Goal: Information Seeking & Learning: Learn about a topic

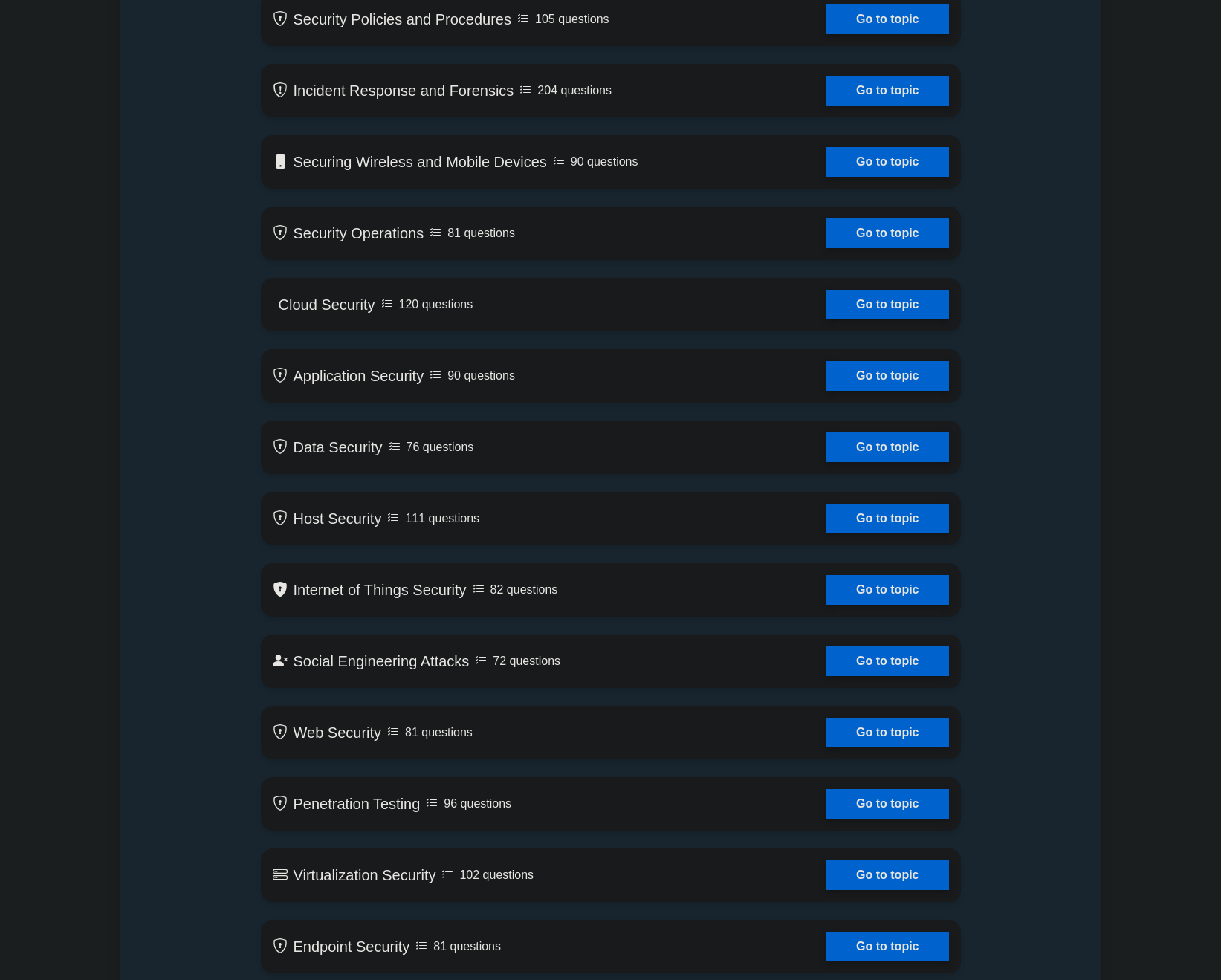
scroll to position [1426, 0]
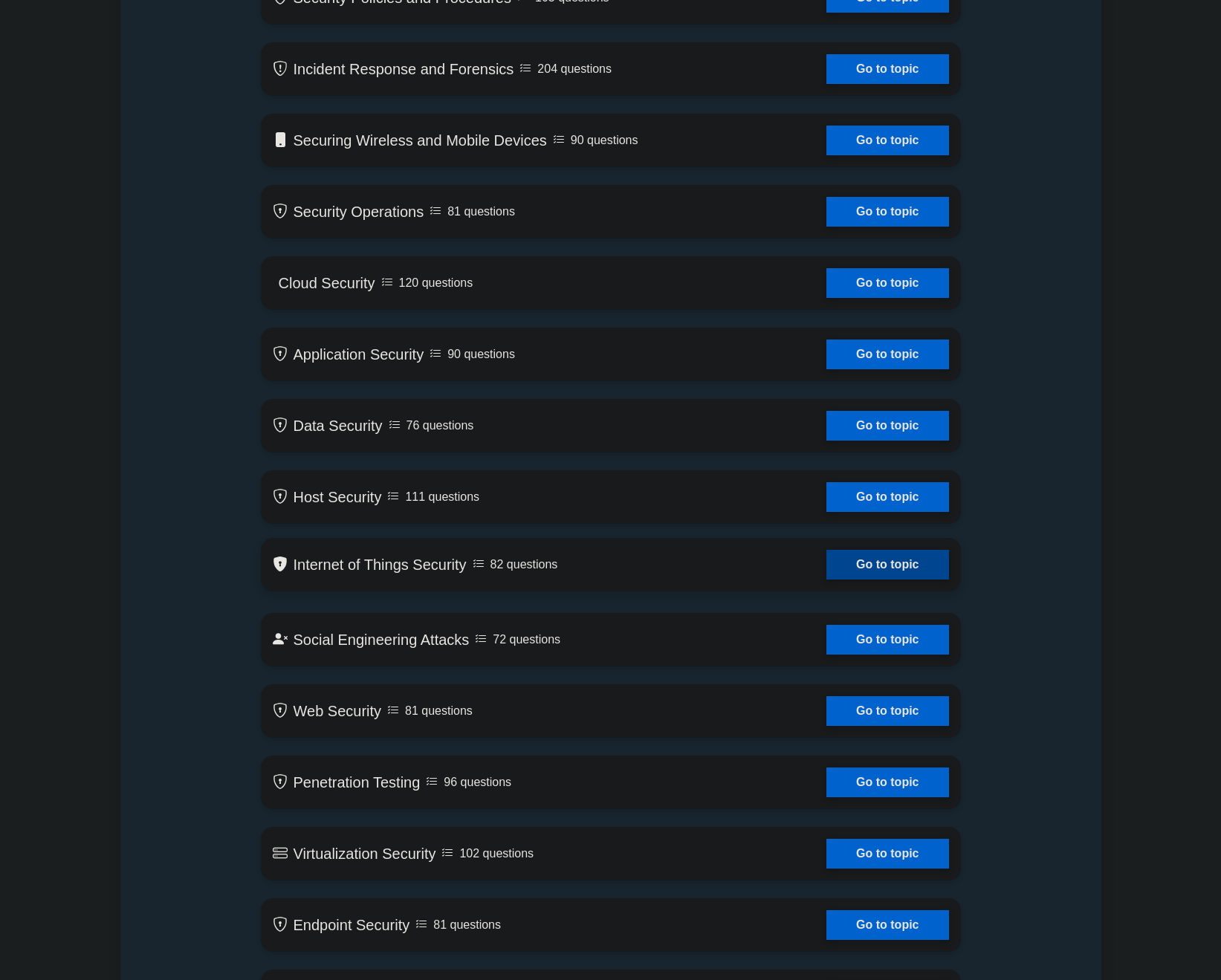
click at [915, 580] on link "Go to topic" at bounding box center [887, 564] width 122 height 30
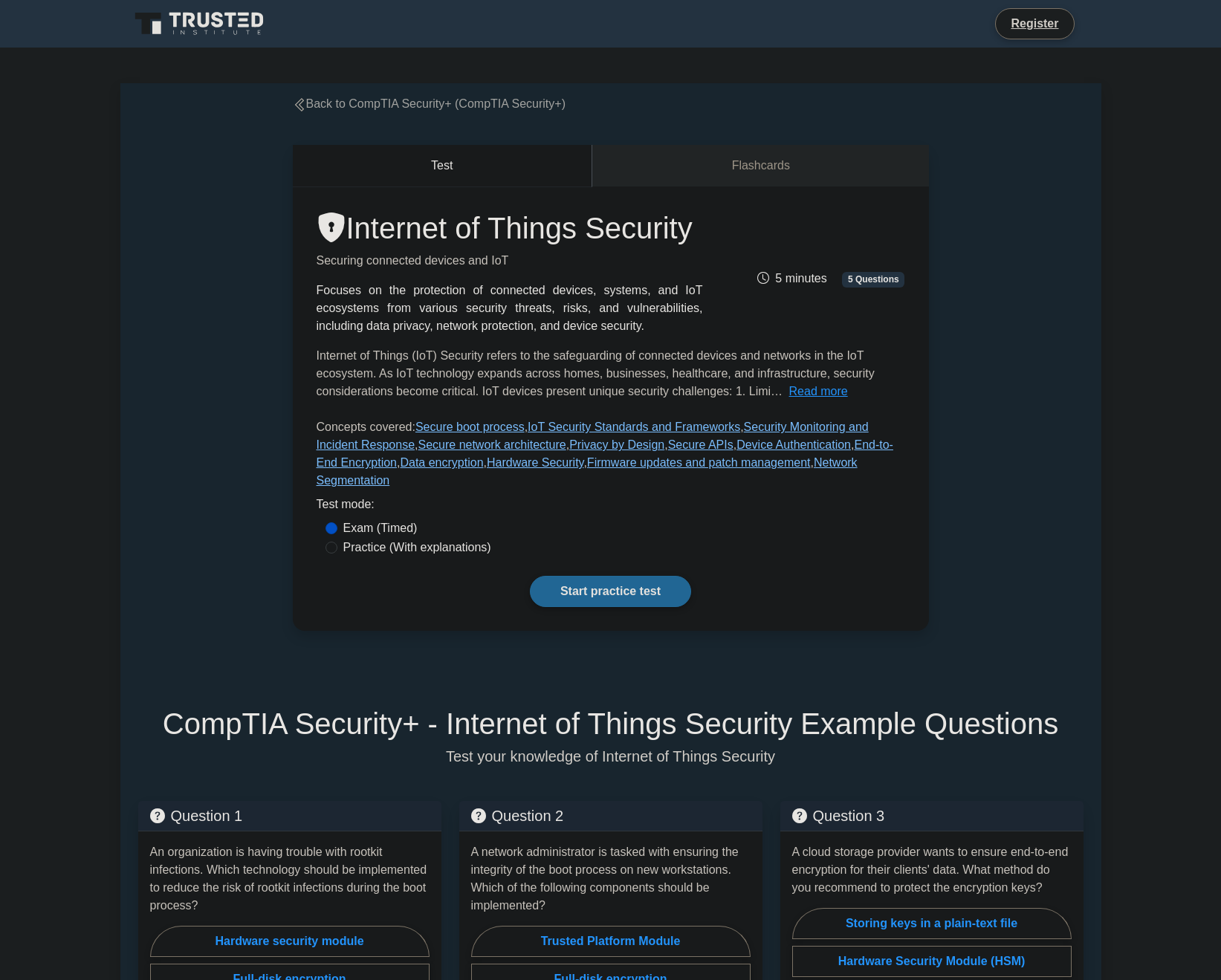
click at [619, 576] on link "Start practice test" at bounding box center [610, 591] width 161 height 31
